Goal: Transaction & Acquisition: Purchase product/service

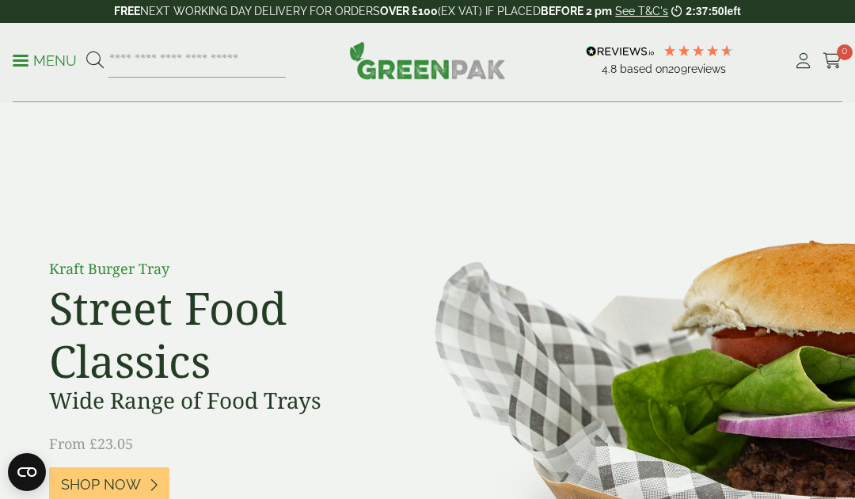
click at [796, 63] on icon at bounding box center [804, 61] width 20 height 16
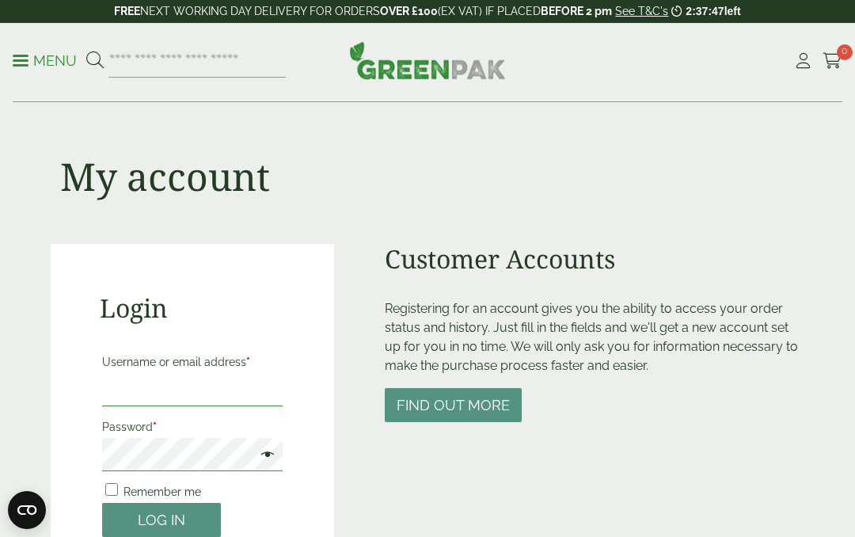
click at [244, 386] on input "Username or email address *" at bounding box center [192, 389] width 181 height 33
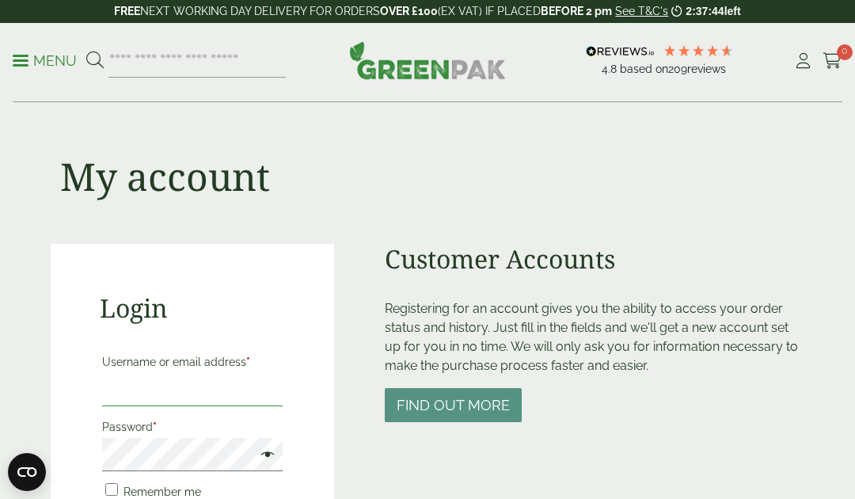
type input "**********"
click at [485, 412] on button "Find out more" at bounding box center [453, 405] width 137 height 34
click at [274, 395] on input "**********" at bounding box center [192, 389] width 181 height 33
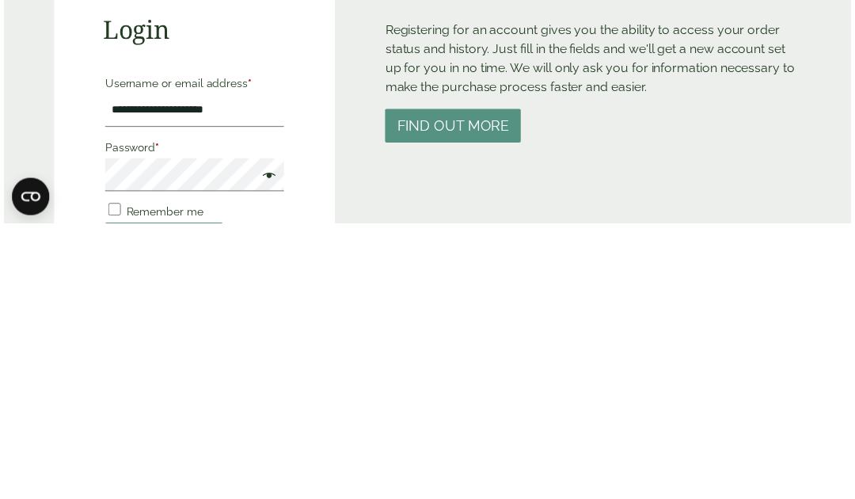
scroll to position [279, 0]
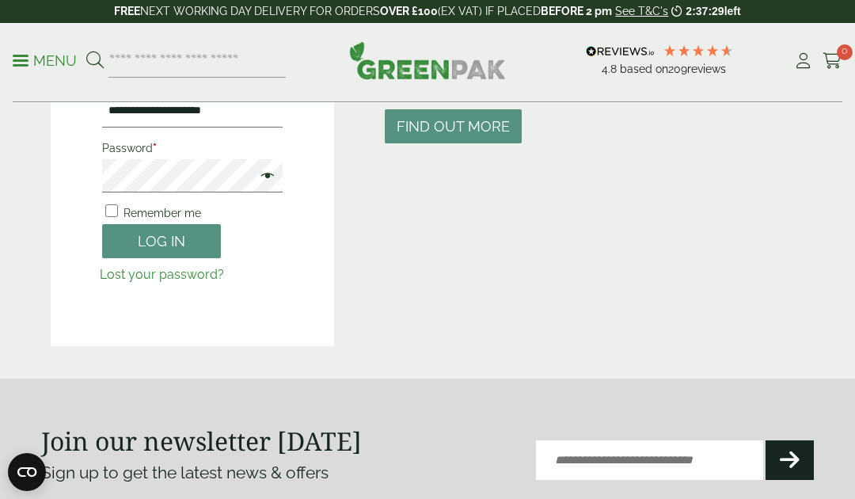
click at [140, 240] on button "Log in" at bounding box center [161, 241] width 119 height 34
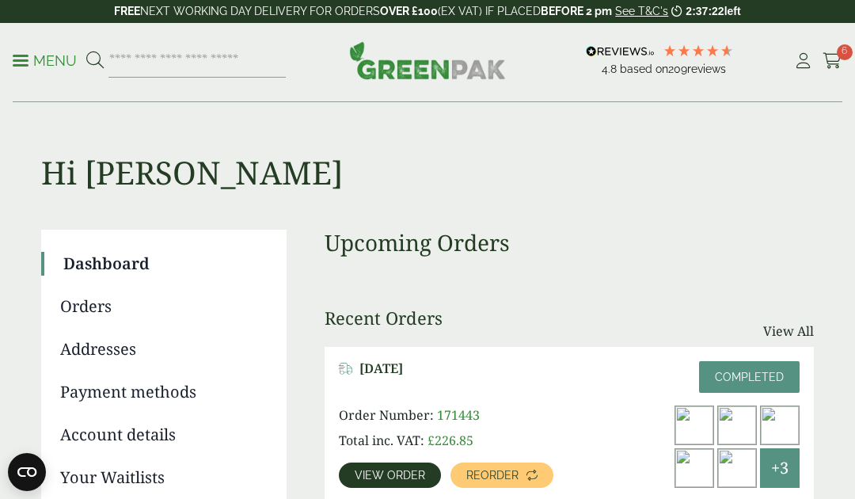
click at [527, 474] on icon at bounding box center [532, 475] width 11 height 11
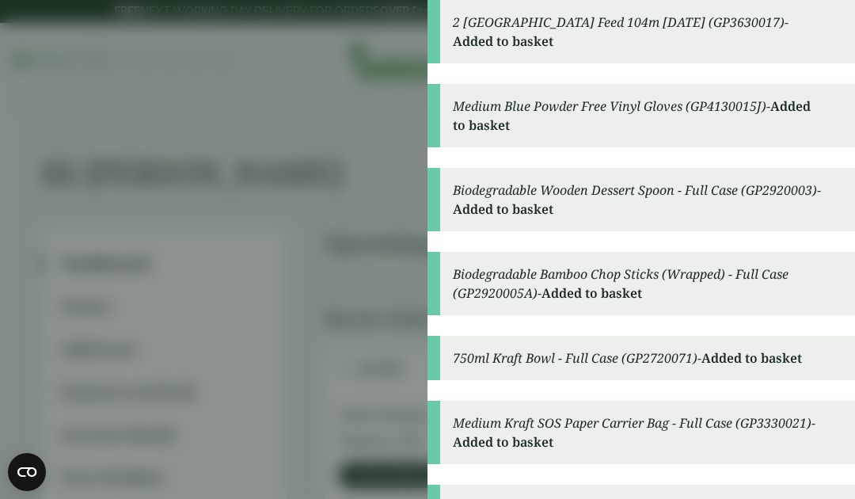
click at [365, 402] on aside "2 Ply Blue Centre Feed 104m BC104 (GP3630017) - Added to basket Medium Blue Pow…" at bounding box center [427, 249] width 855 height 499
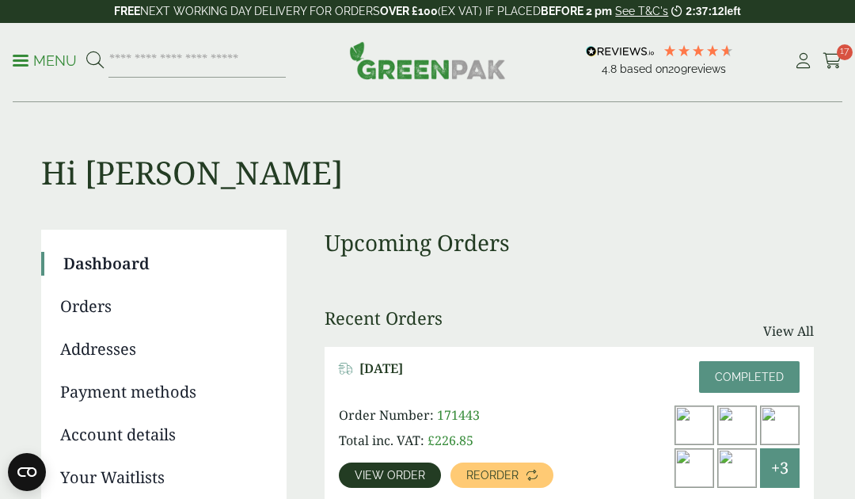
click at [844, 58] on span "17" at bounding box center [845, 52] width 16 height 16
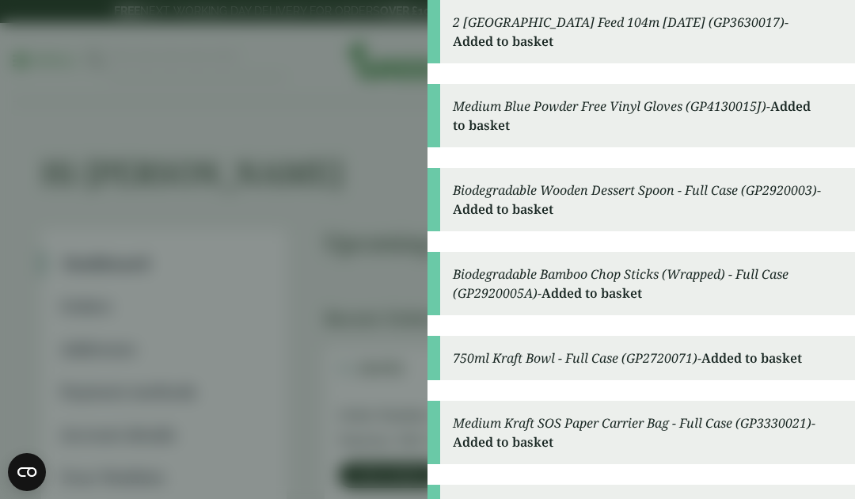
click at [358, 341] on aside "2 Ply Blue Centre Feed 104m BC104 (GP3630017) - Added to basket Medium Blue Pow…" at bounding box center [427, 249] width 855 height 499
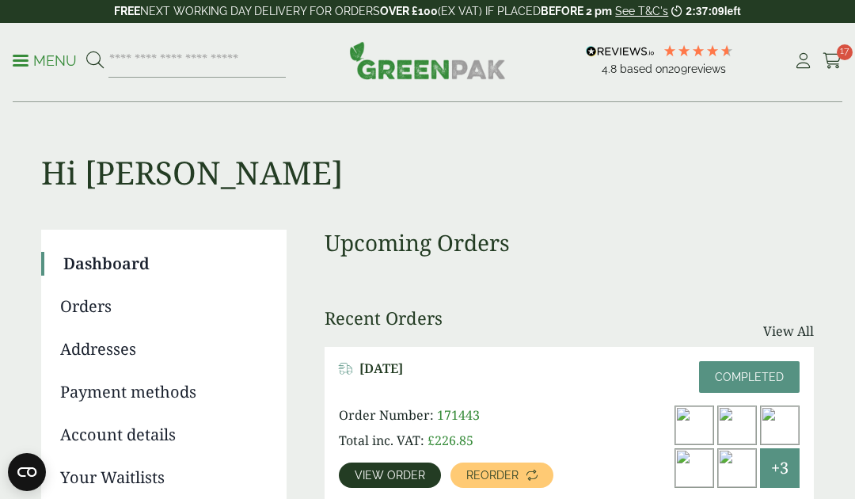
click at [832, 55] on icon at bounding box center [833, 61] width 20 height 16
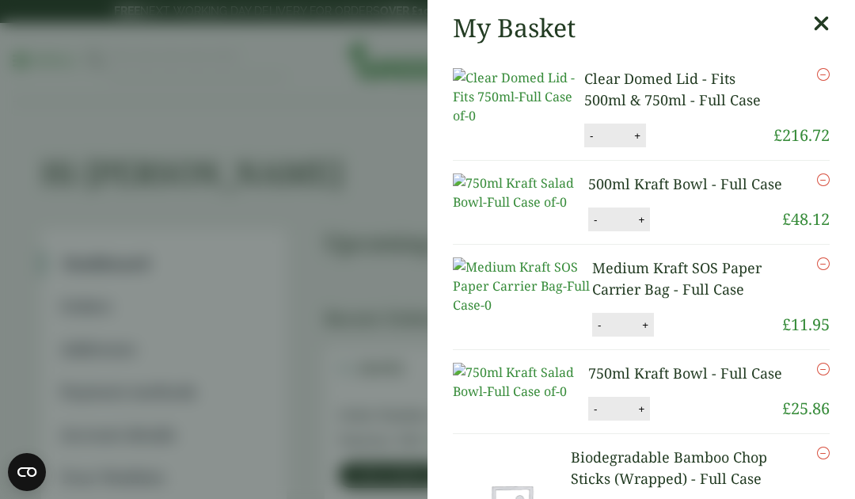
click at [561, 125] on img at bounding box center [518, 96] width 131 height 57
click at [572, 150] on li "Clear Domed Lid - Fits 500ml & 750ml - Full Case Clear Domed Lid - Fits 500ml &…" at bounding box center [641, 107] width 377 height 105
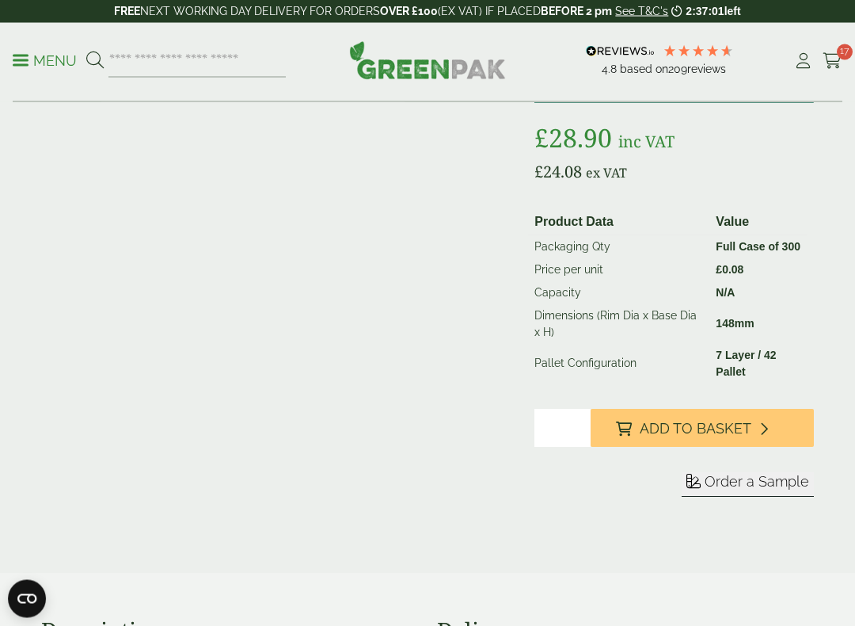
scroll to position [237, 0]
click at [576, 419] on input "*" at bounding box center [563, 428] width 56 height 38
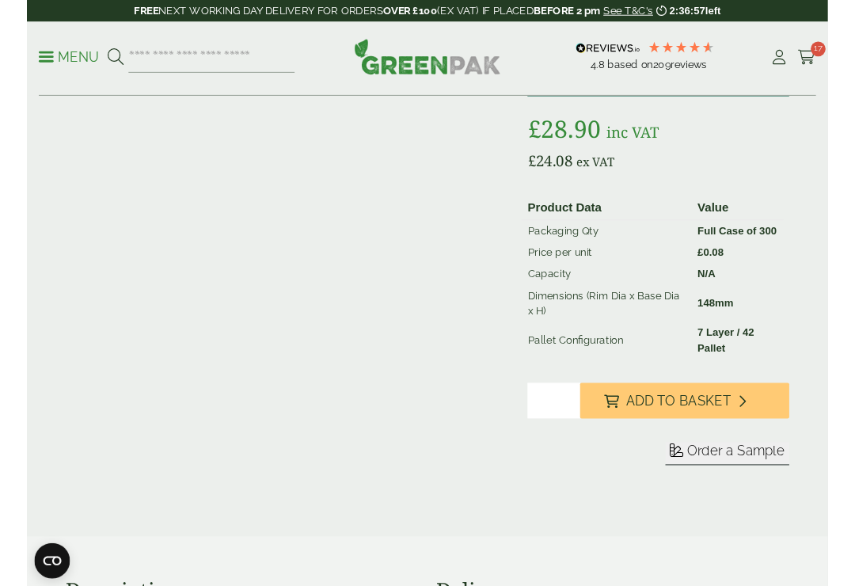
scroll to position [236, 0]
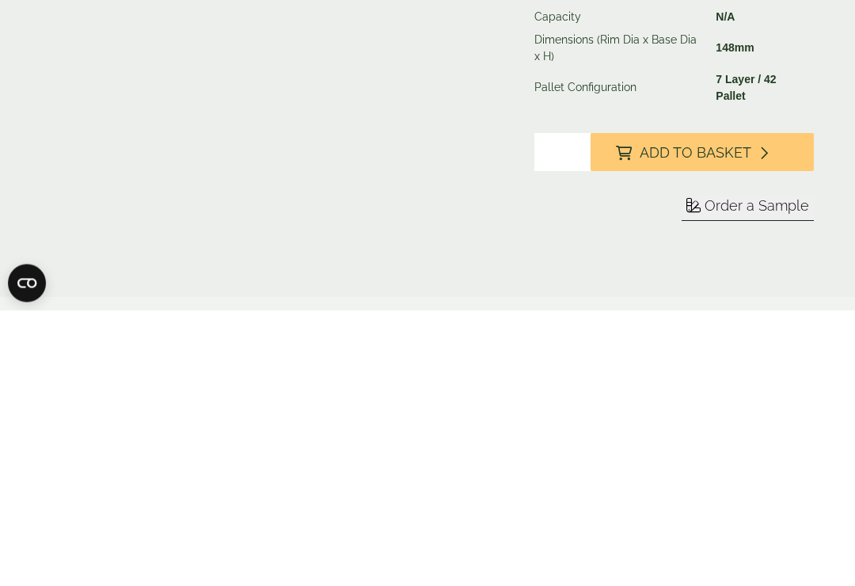
type input "*"
click at [769, 409] on button "Add to Basket" at bounding box center [702, 428] width 223 height 38
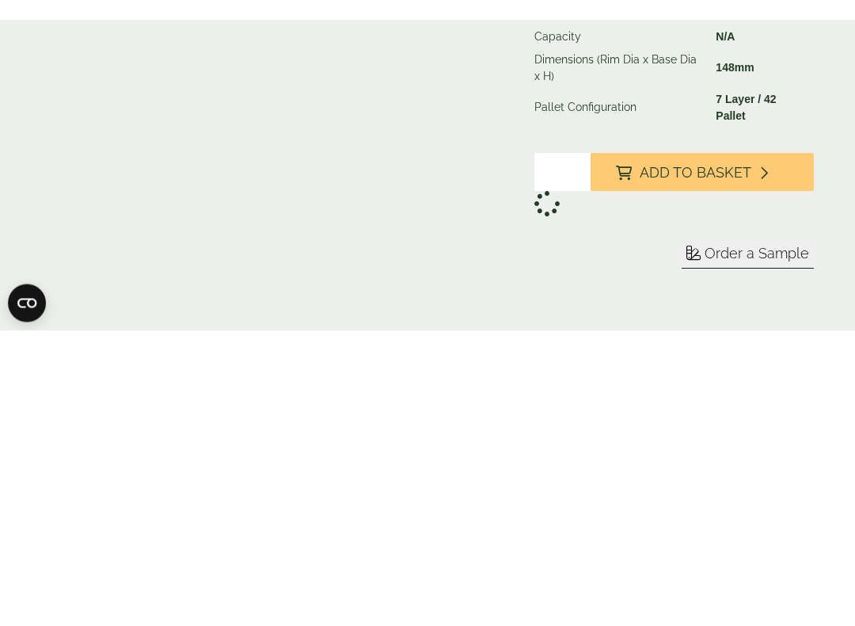
scroll to position [512, 0]
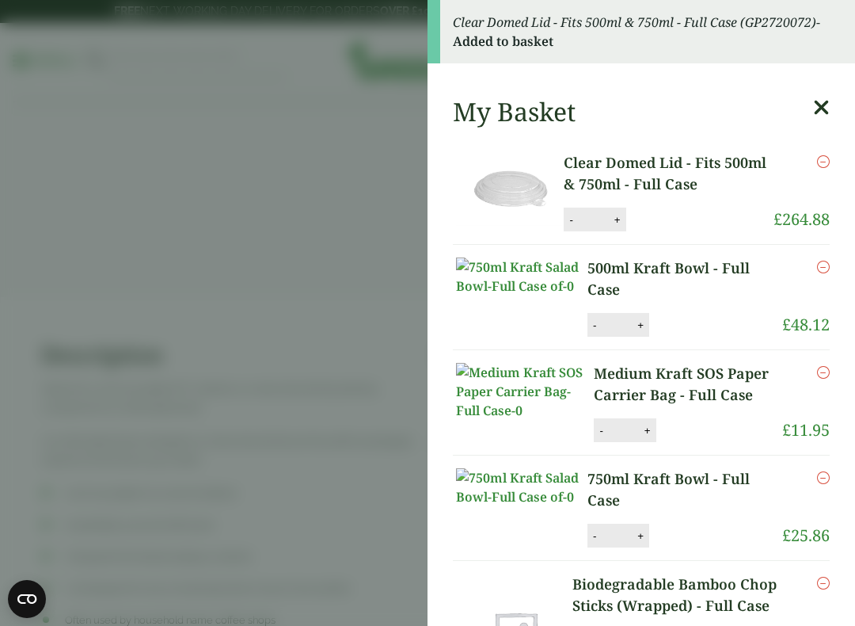
click at [614, 218] on button "+" at bounding box center [618, 219] width 16 height 13
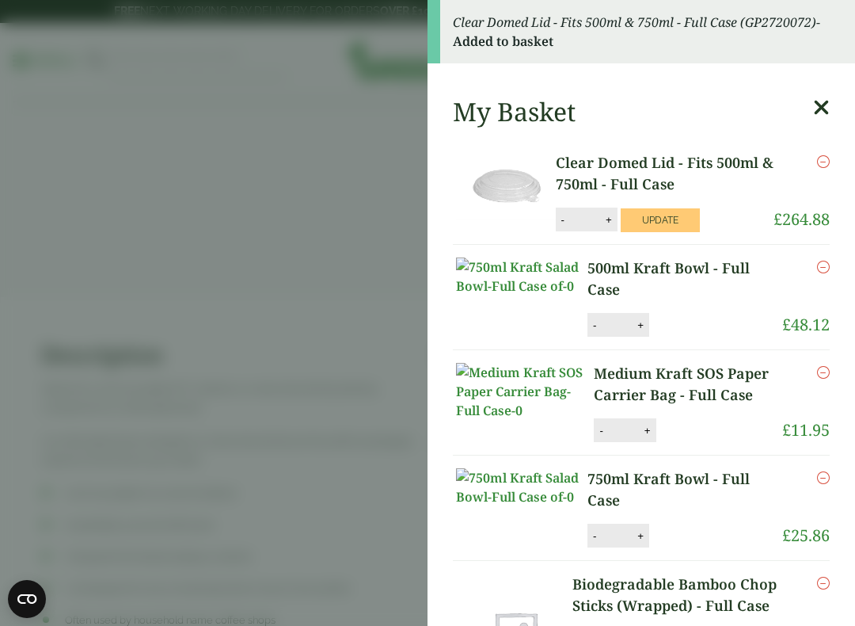
click at [566, 223] on button "-" at bounding box center [563, 219] width 13 height 13
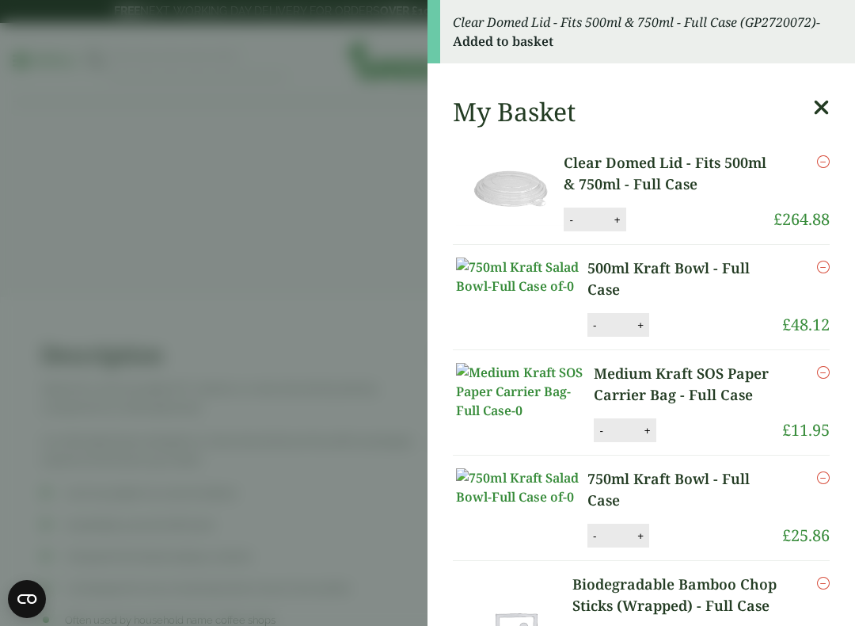
click at [570, 221] on button "-" at bounding box center [571, 219] width 13 height 13
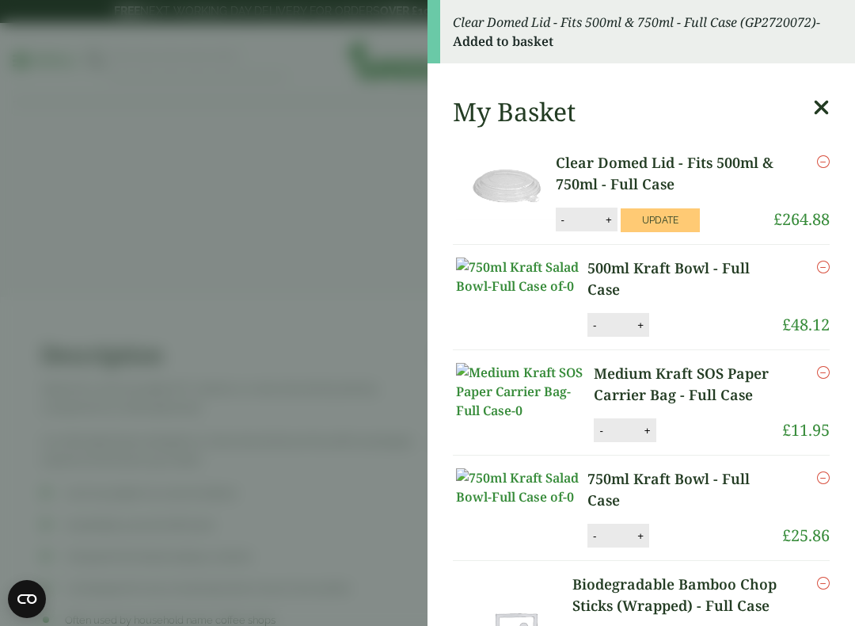
click at [564, 223] on button "-" at bounding box center [563, 219] width 13 height 13
click at [557, 223] on button "-" at bounding box center [563, 219] width 13 height 13
click at [559, 225] on div "- * +" at bounding box center [587, 220] width 62 height 24
click at [558, 224] on button "-" at bounding box center [563, 219] width 13 height 13
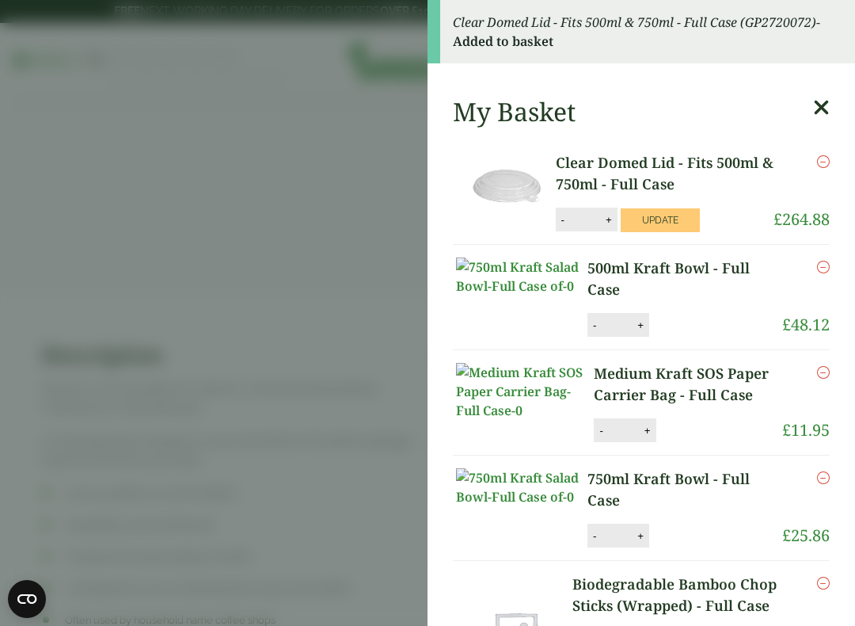
type input "*"
click at [554, 225] on link at bounding box center [504, 191] width 103 height 79
click at [550, 152] on img at bounding box center [507, 185] width 103 height 67
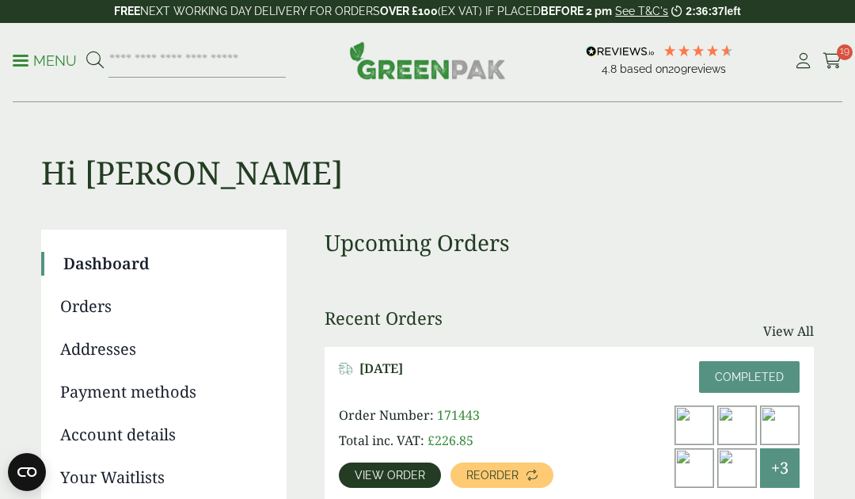
click at [831, 65] on icon at bounding box center [833, 61] width 20 height 16
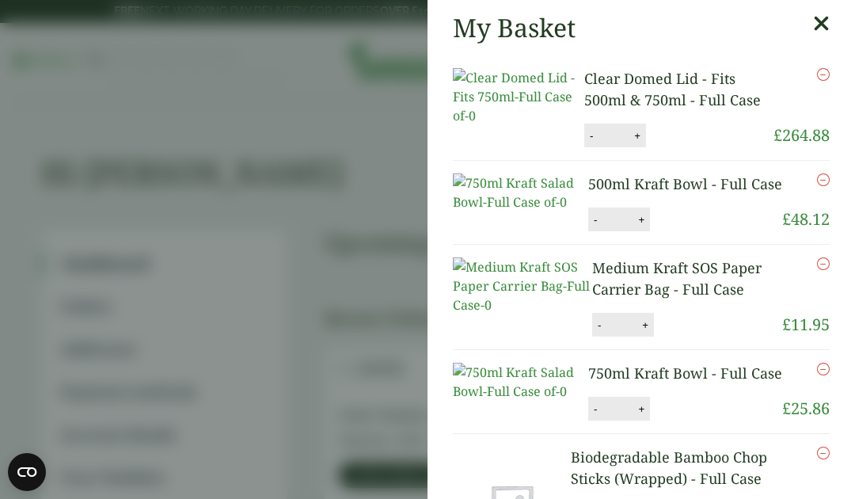
click at [585, 140] on button "-" at bounding box center [591, 135] width 13 height 13
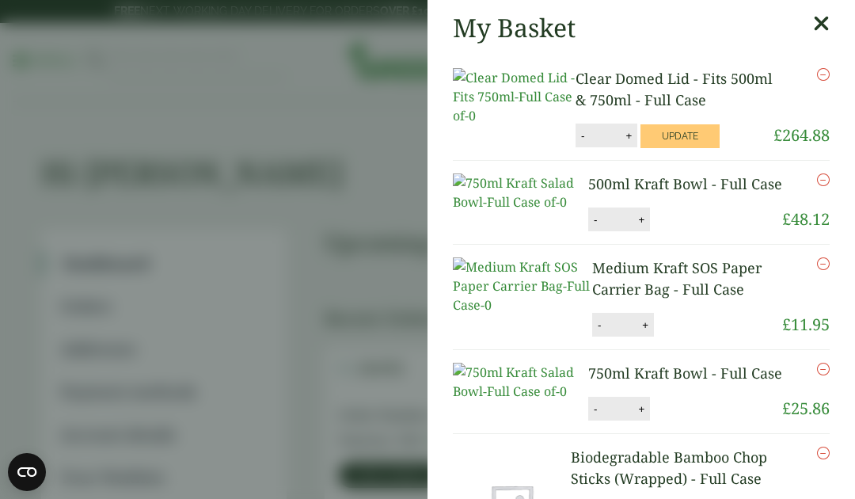
click at [577, 139] on button "-" at bounding box center [583, 135] width 13 height 13
type input "*"
click at [552, 144] on link at bounding box center [514, 107] width 123 height 79
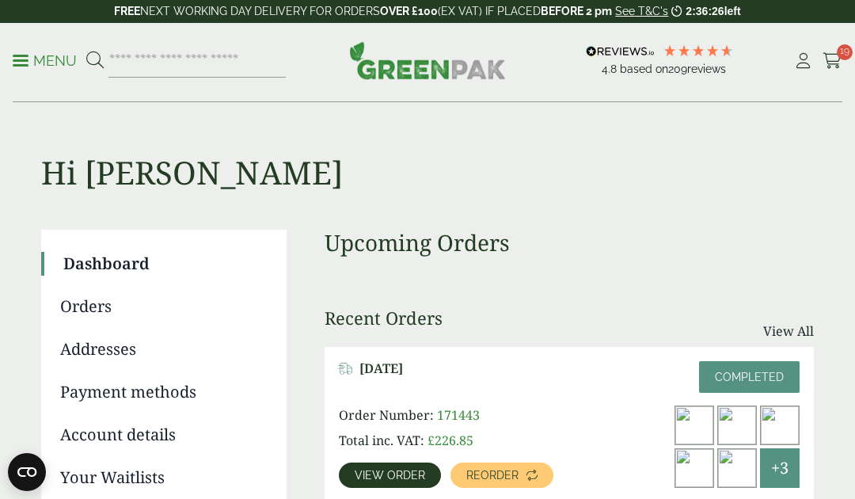
click at [847, 38] on div "Menu 4.8 Based on 209" at bounding box center [427, 62] width 855 height 79
click at [829, 68] on icon at bounding box center [833, 61] width 20 height 16
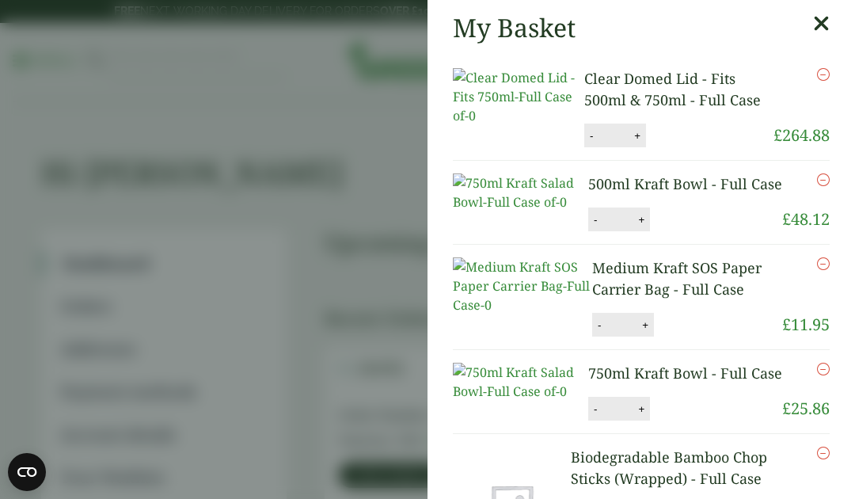
click at [585, 138] on button "-" at bounding box center [591, 135] width 13 height 13
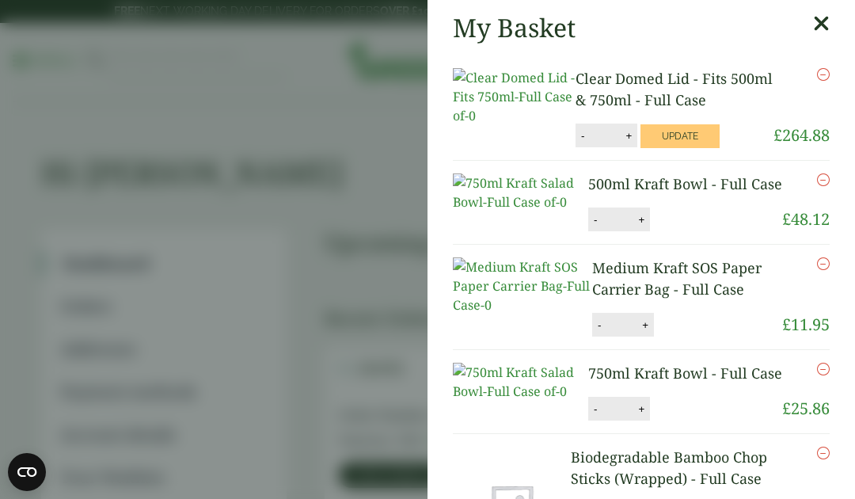
click at [577, 139] on button "-" at bounding box center [583, 135] width 13 height 13
click at [577, 135] on button "-" at bounding box center [583, 135] width 13 height 13
click at [577, 137] on button "-" at bounding box center [583, 135] width 13 height 13
click at [577, 133] on button "-" at bounding box center [583, 135] width 13 height 13
click at [577, 137] on button "-" at bounding box center [583, 135] width 13 height 13
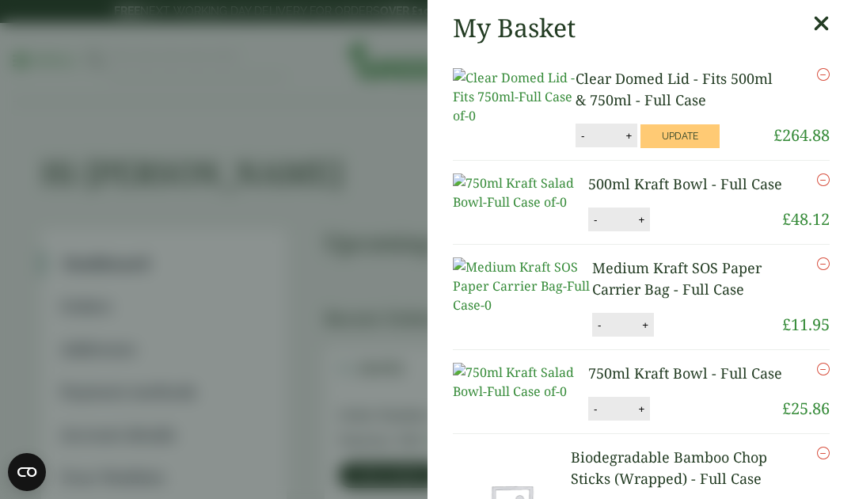
click at [577, 139] on button "-" at bounding box center [583, 135] width 13 height 13
click at [577, 138] on button "-" at bounding box center [583, 135] width 13 height 13
click at [577, 139] on button "-" at bounding box center [583, 135] width 13 height 13
type input "*"
click at [680, 141] on button "Update" at bounding box center [680, 136] width 79 height 24
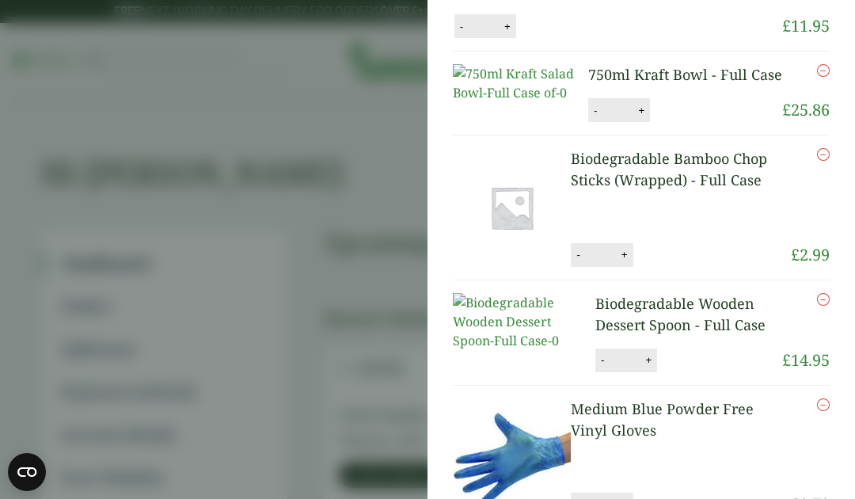
scroll to position [278, 0]
click at [629, 261] on button "+" at bounding box center [625, 253] width 16 height 13
type input "*"
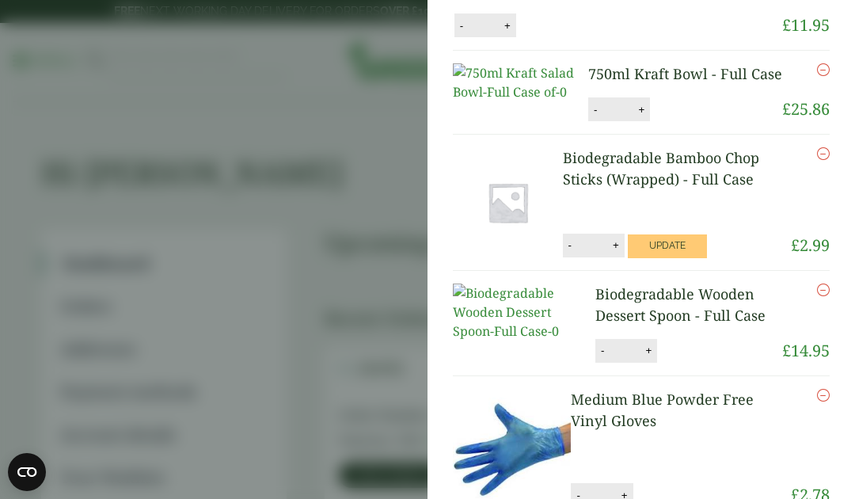
click at [685, 258] on button "Update" at bounding box center [667, 246] width 79 height 24
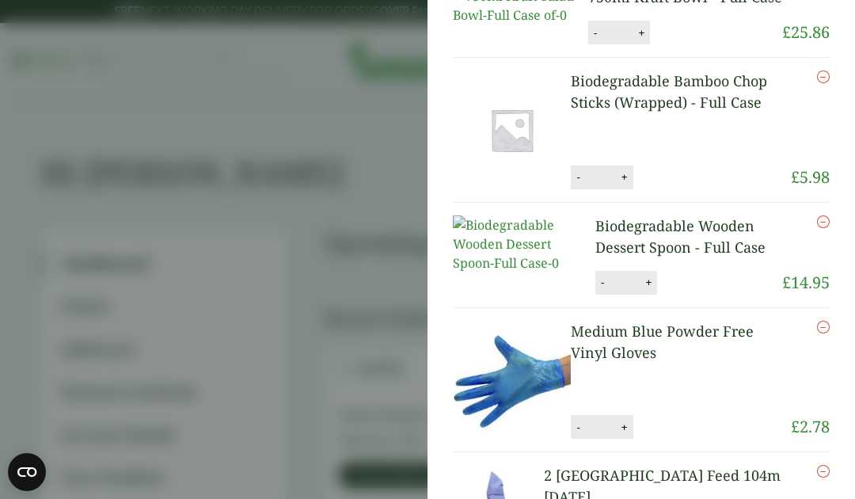
scroll to position [443, 0]
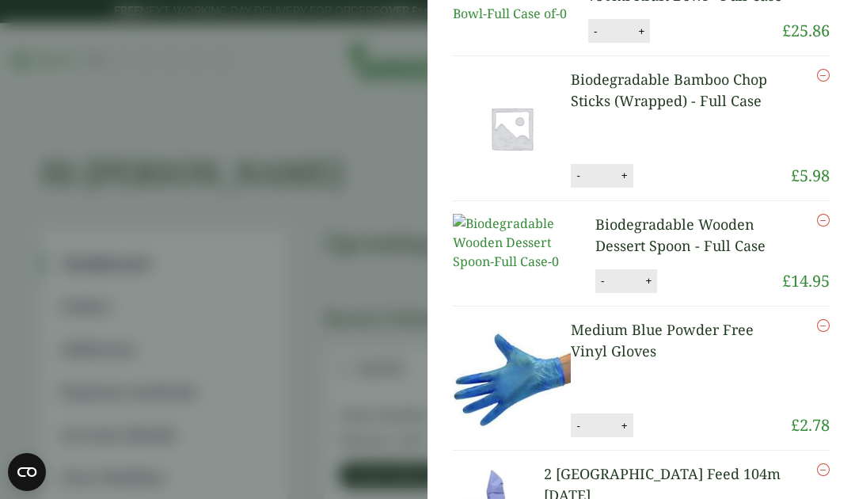
click at [822, 227] on icon "Remove this item" at bounding box center [823, 220] width 13 height 13
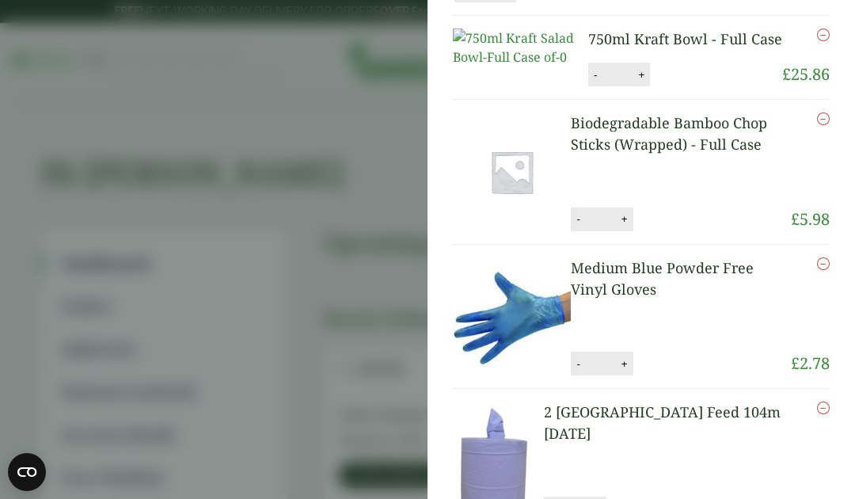
click at [828, 270] on icon "Remove this item" at bounding box center [823, 263] width 13 height 13
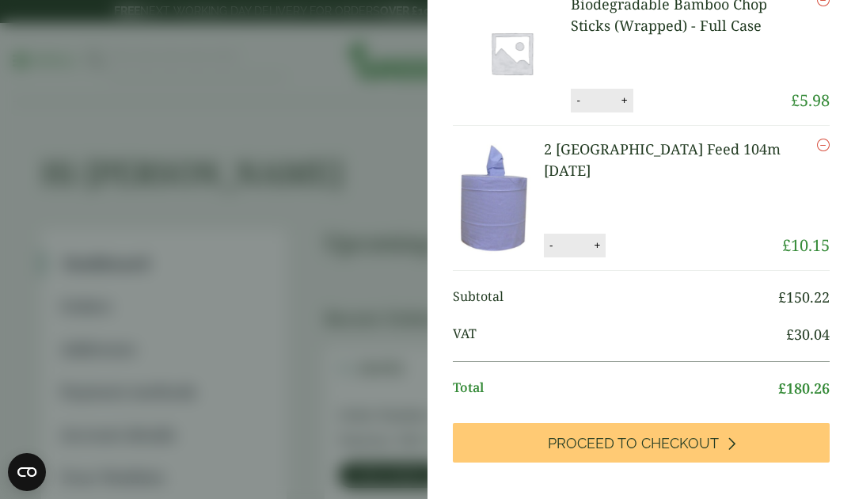
scroll to position [651, 0]
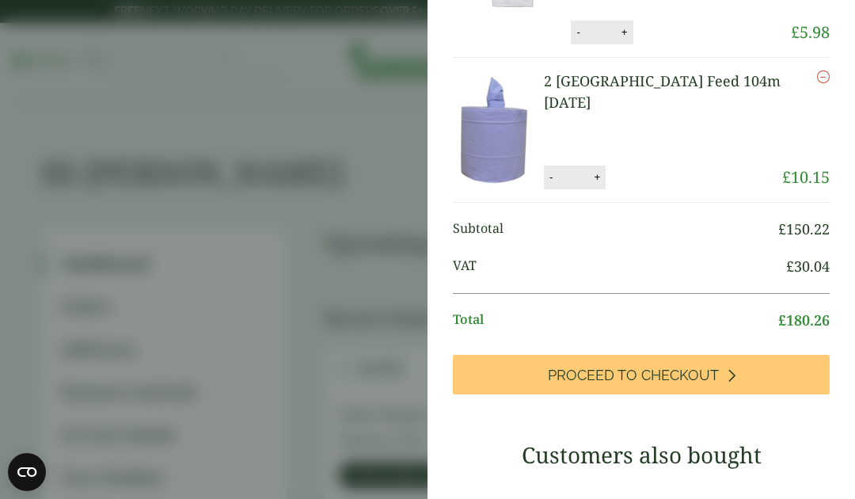
click at [829, 74] on icon "Remove this item" at bounding box center [823, 76] width 13 height 13
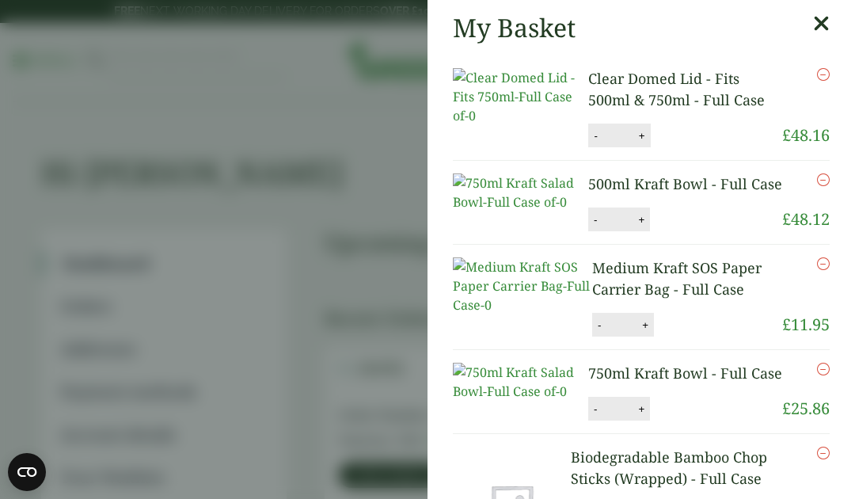
scroll to position [0, 0]
click at [823, 21] on icon at bounding box center [821, 24] width 17 height 22
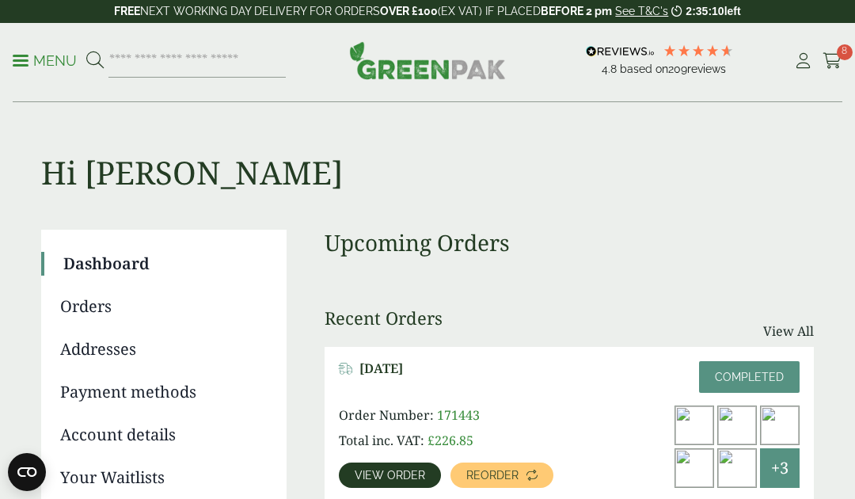
click at [31, 69] on p "Menu" at bounding box center [45, 60] width 64 height 19
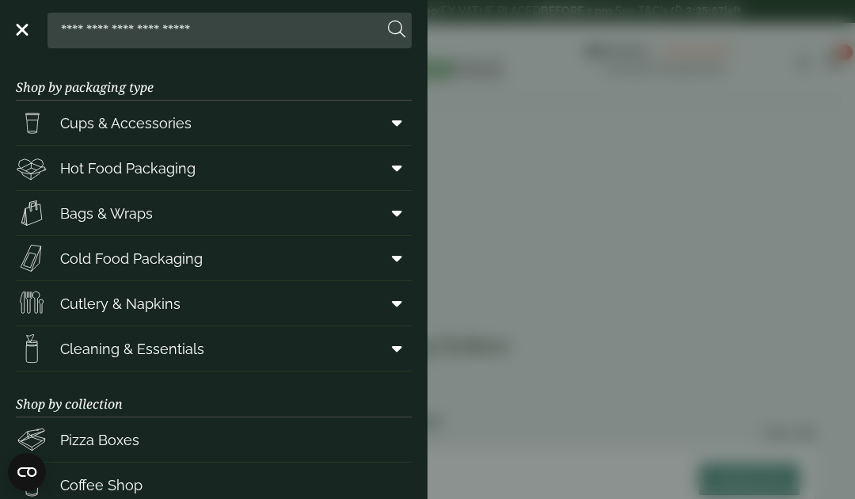
click at [212, 307] on link "Cutlery & Napkins" at bounding box center [214, 303] width 396 height 44
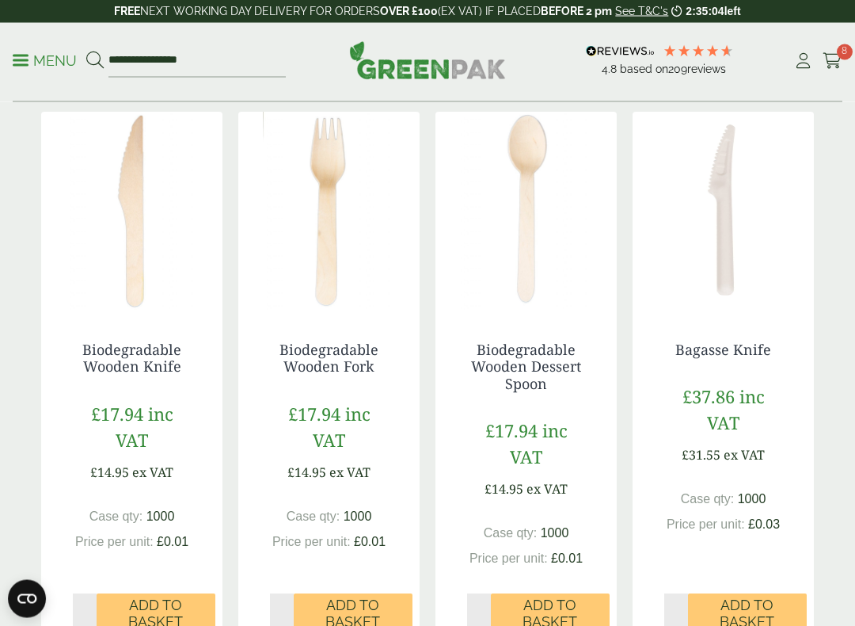
scroll to position [352, 0]
click at [374, 536] on span "Add to Basket" at bounding box center [353, 613] width 97 height 34
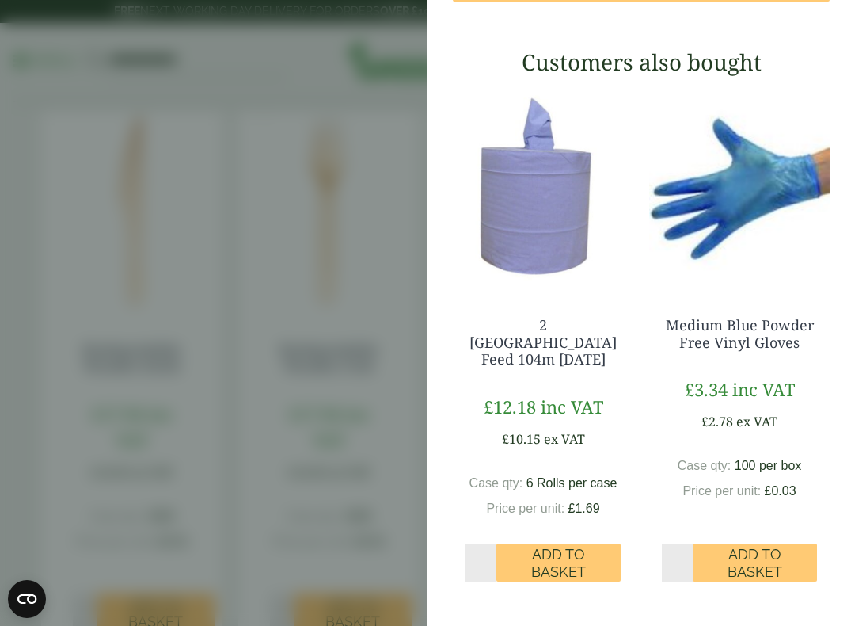
scroll to position [863, 0]
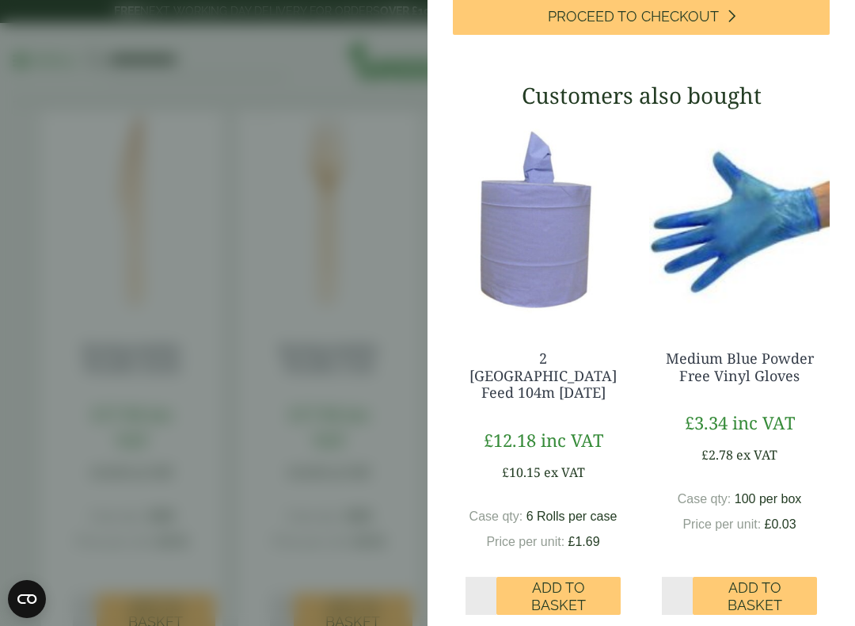
click at [742, 35] on link "Proceed to Checkout" at bounding box center [641, 15] width 377 height 40
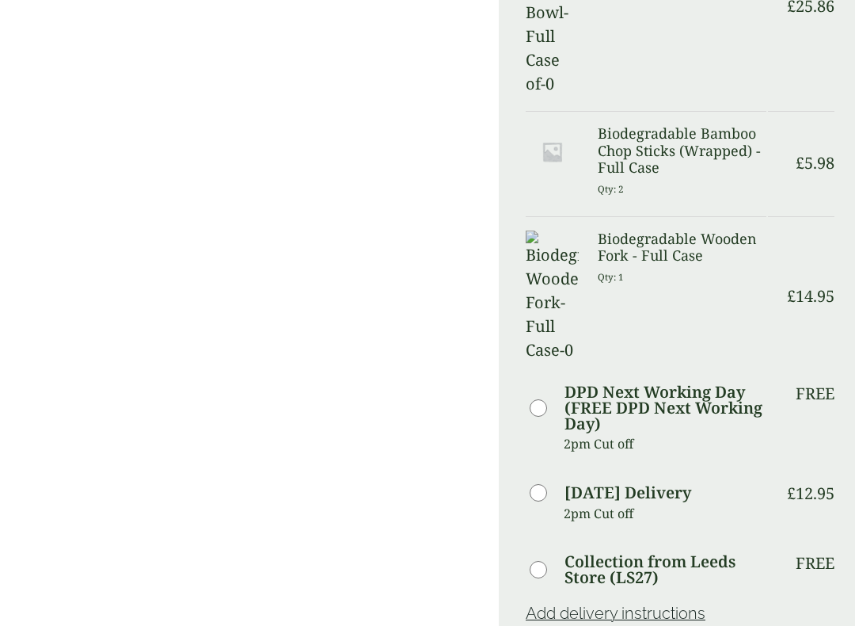
scroll to position [783, 0]
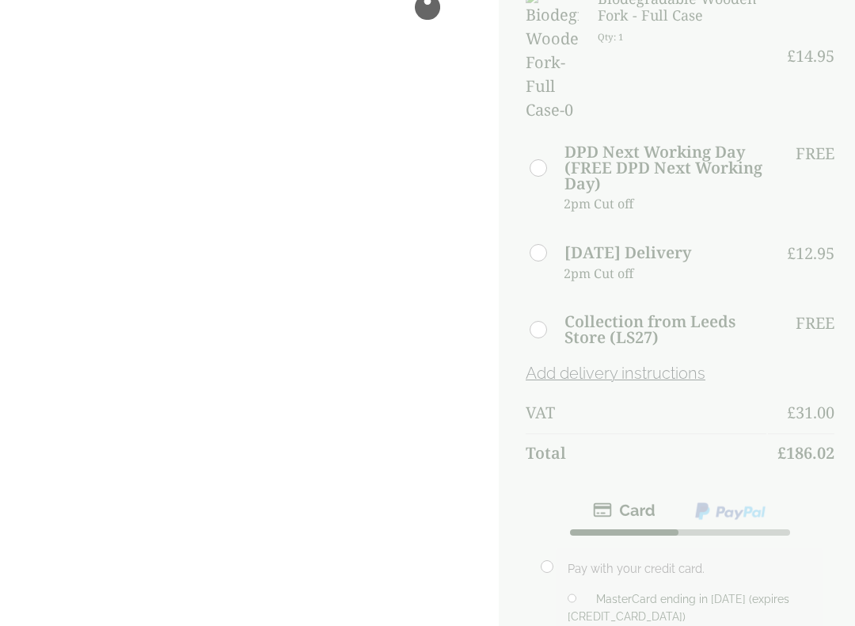
scroll to position [1023, 0]
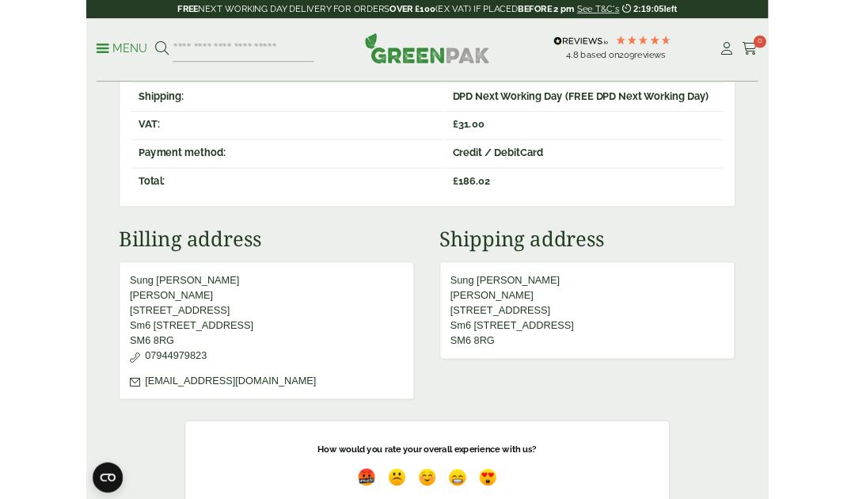
scroll to position [776, 0]
